Goal: Information Seeking & Learning: Learn about a topic

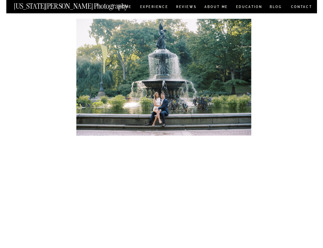
scroll to position [778, 0]
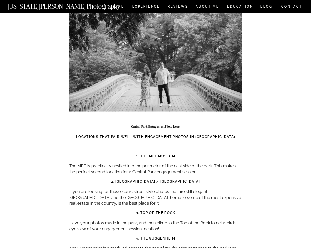
scroll to position [2399, 0]
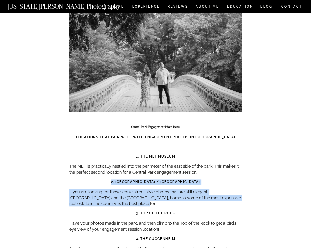
drag, startPoint x: 121, startPoint y: 143, endPoint x: 205, endPoint y: 167, distance: 88.0
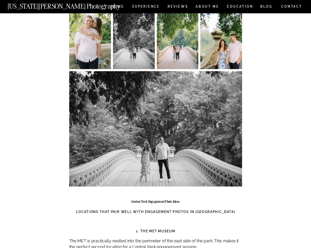
scroll to position [2324, 0]
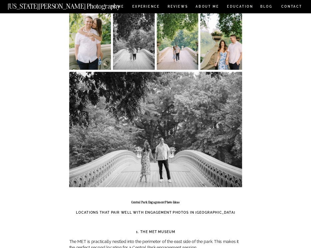
copy div "2. [GEOGRAPHIC_DATA] / [GEOGRAPHIC_DATA] If you are looking for those iconic st…"
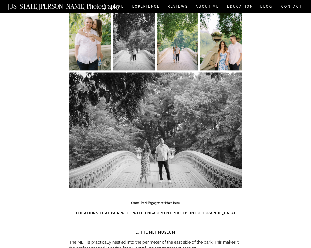
scroll to position [2322, 0]
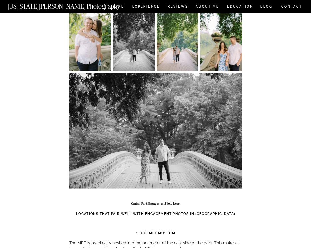
copy div "2. [GEOGRAPHIC_DATA] / [GEOGRAPHIC_DATA] If you are looking for those iconic st…"
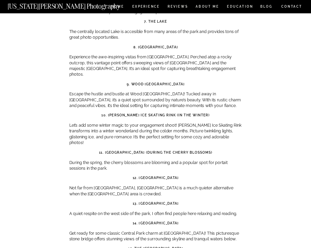
scroll to position [1897, 0]
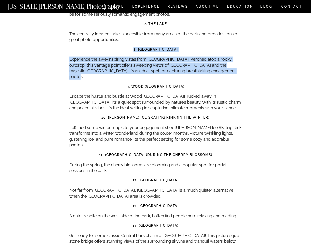
drag, startPoint x: 126, startPoint y: 22, endPoint x: 224, endPoint y: 46, distance: 100.6
click at [213, 57] on p "Experience the awe-inspiring vistas from [GEOGRAPHIC_DATA]. Perched atop a rock…" at bounding box center [155, 68] width 173 height 23
drag, startPoint x: 127, startPoint y: 23, endPoint x: 221, endPoint y: 44, distance: 96.0
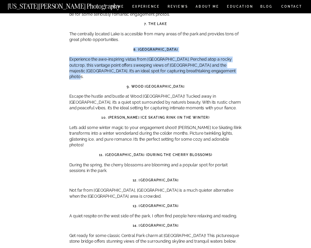
click at [162, 57] on p "Experience the awe-inspiring vistas from [GEOGRAPHIC_DATA]. Perched atop a rock…" at bounding box center [155, 68] width 173 height 23
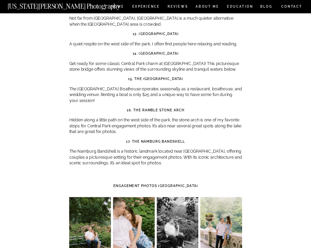
scroll to position [2070, 0]
